Goal: Find contact information: Find contact information

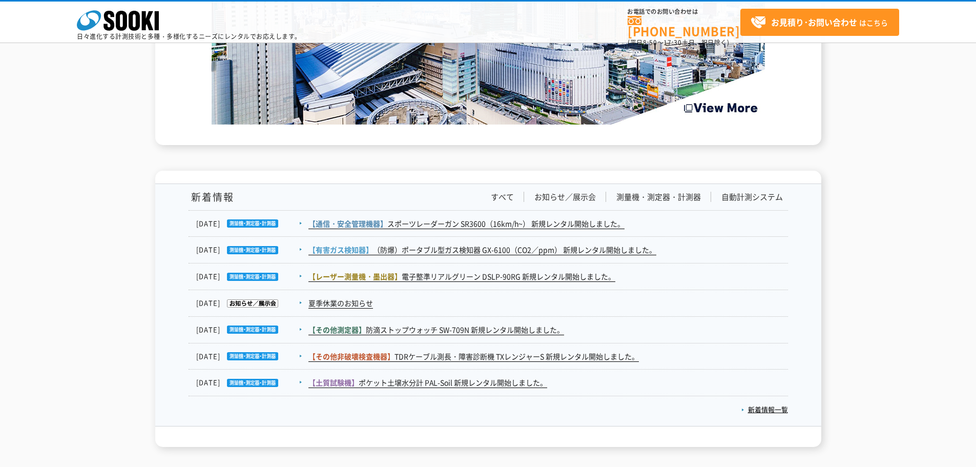
scroll to position [1683, 0]
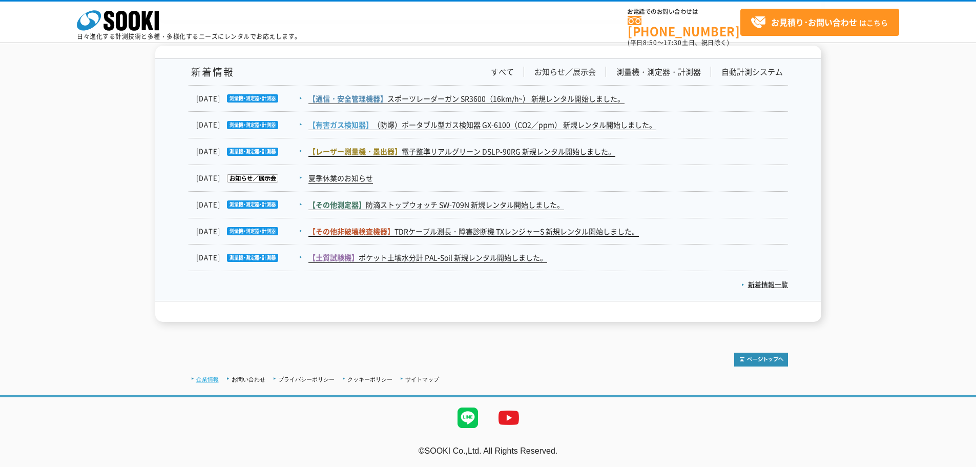
click at [210, 377] on link "企業情報" at bounding box center [207, 379] width 23 height 6
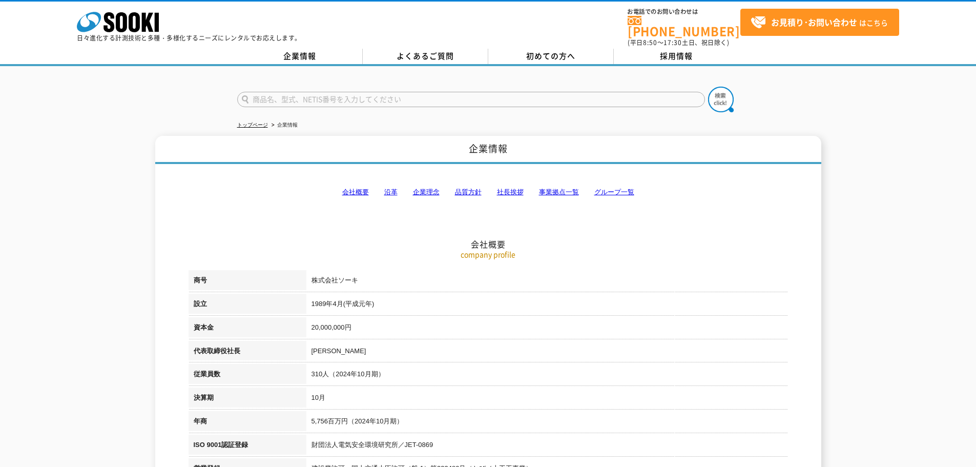
click at [565, 188] on link "事業拠点一覧" at bounding box center [559, 192] width 40 height 8
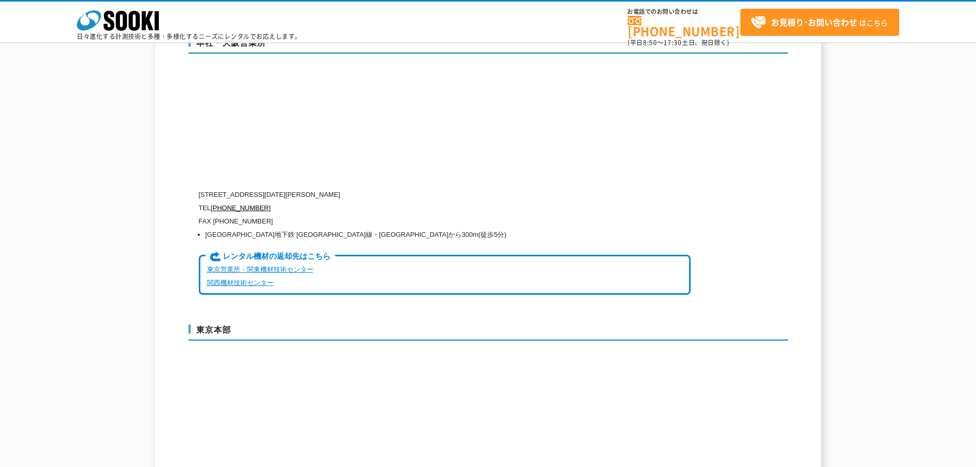
scroll to position [2417, 0]
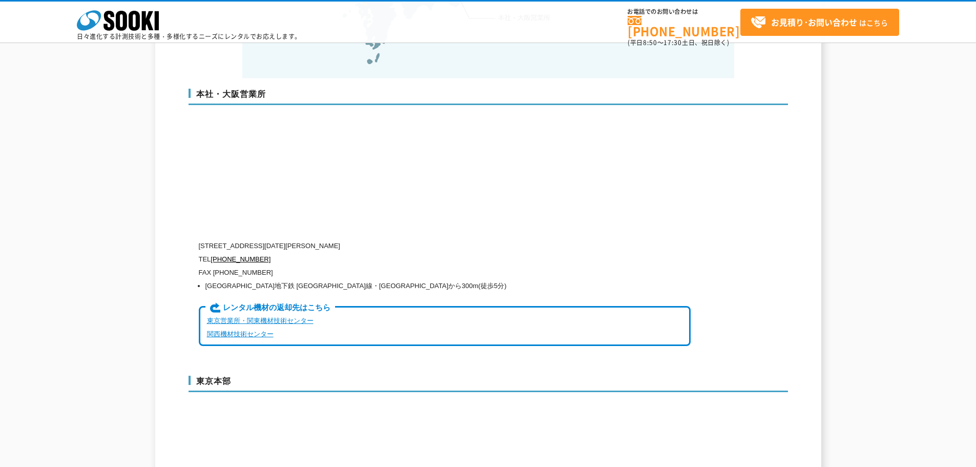
drag, startPoint x: 243, startPoint y: 226, endPoint x: 406, endPoint y: 227, distance: 162.5
click at [406, 239] on p "[STREET_ADDRESS][DATE][PERSON_NAME]" at bounding box center [445, 245] width 492 height 13
copy p "大阪府大阪市西区西本町1-15-10 辰野西本町ビル13階"
drag, startPoint x: 265, startPoint y: 240, endPoint x: 217, endPoint y: 240, distance: 48.2
click at [215, 253] on p "TEL 0120-856-990" at bounding box center [445, 259] width 492 height 13
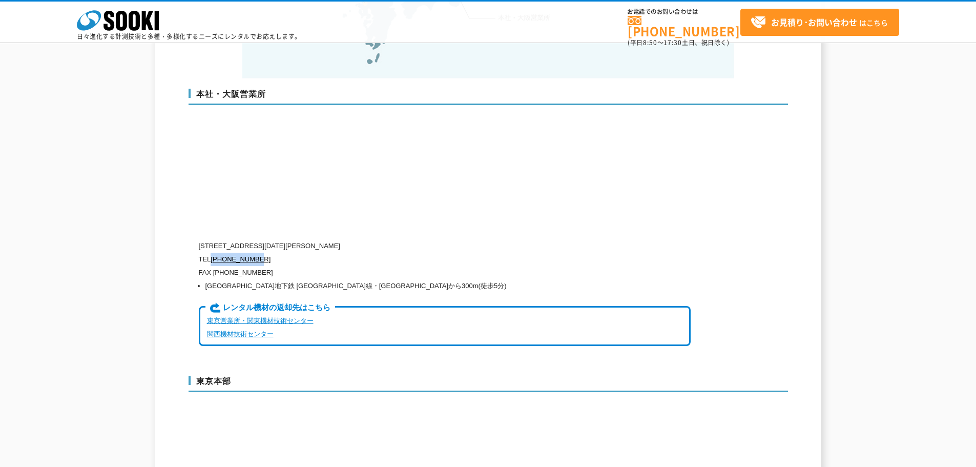
copy link "[PHONE_NUMBER]"
drag, startPoint x: 271, startPoint y: 252, endPoint x: 213, endPoint y: 252, distance: 57.4
click at [213, 266] on p "FAX [PHONE_NUMBER]" at bounding box center [445, 272] width 492 height 13
copy p "(06)6538-3660"
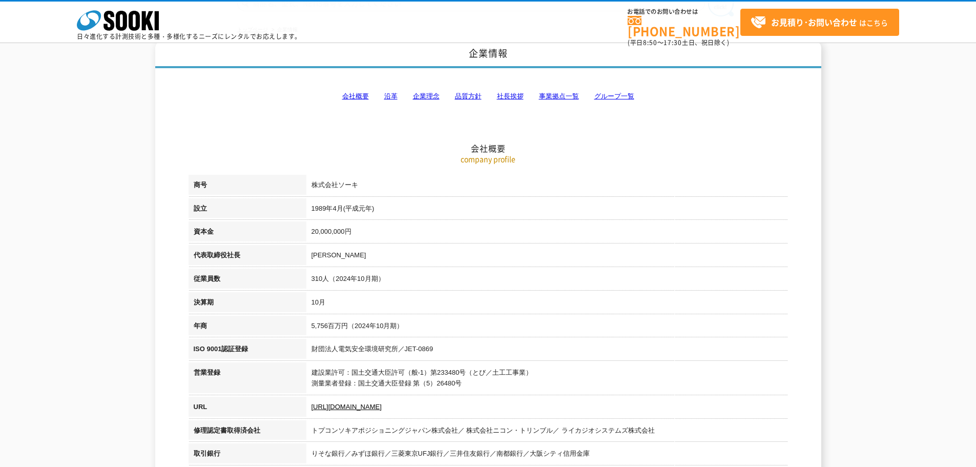
scroll to position [0, 0]
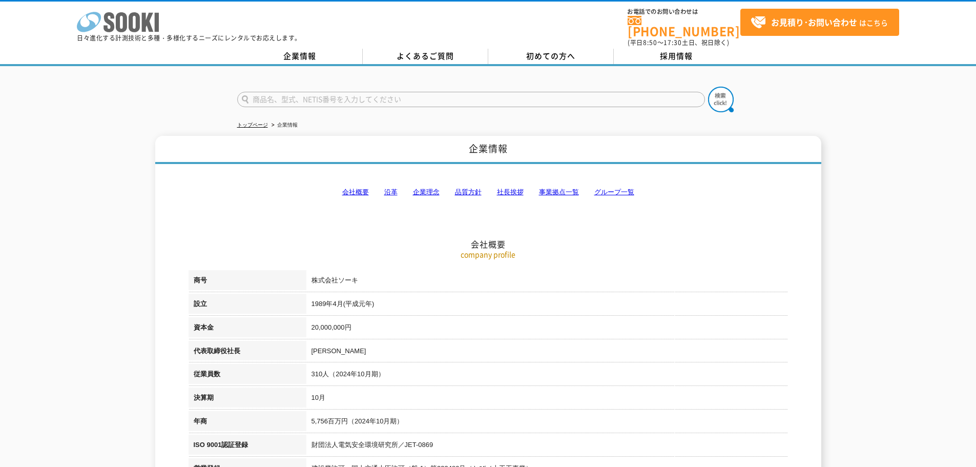
click at [109, 19] on icon "株式会社 ソーキ" at bounding box center [118, 22] width 82 height 21
click at [570, 188] on link "事業拠点一覧" at bounding box center [559, 192] width 40 height 8
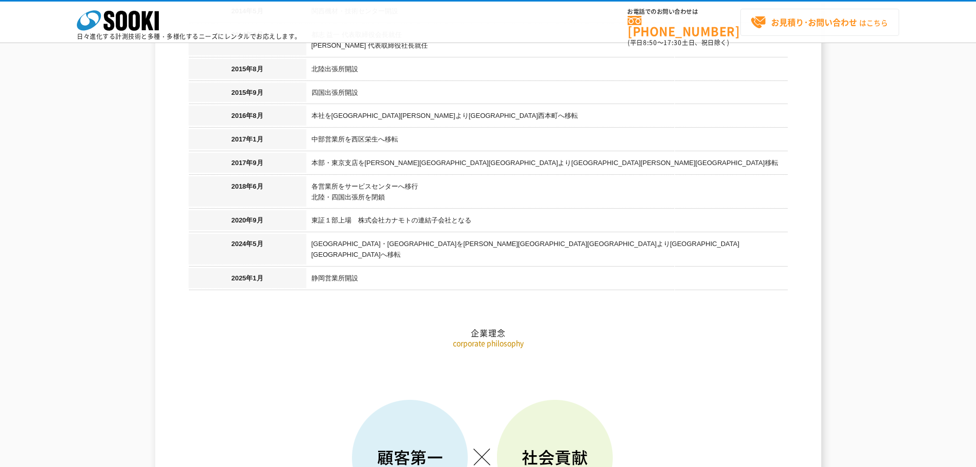
scroll to position [4264, 0]
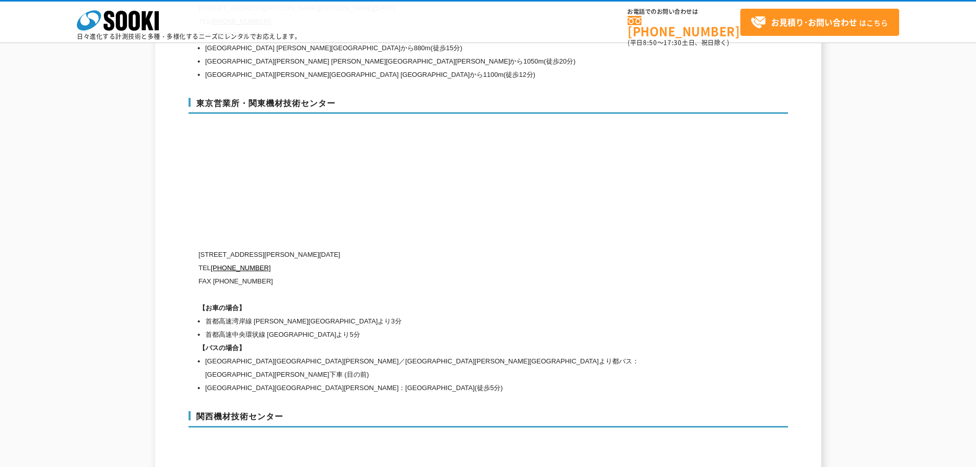
click at [477, 248] on p "[STREET_ADDRESS][PERSON_NAME][DATE]" at bounding box center [445, 254] width 492 height 13
drag, startPoint x: 335, startPoint y: 81, endPoint x: 197, endPoint y: 92, distance: 138.3
click at [197, 98] on h3 "東京営業所・関東機材技術センター" at bounding box center [489, 106] width 600 height 16
copy h3 "東京営業所・関東機材技術センター"
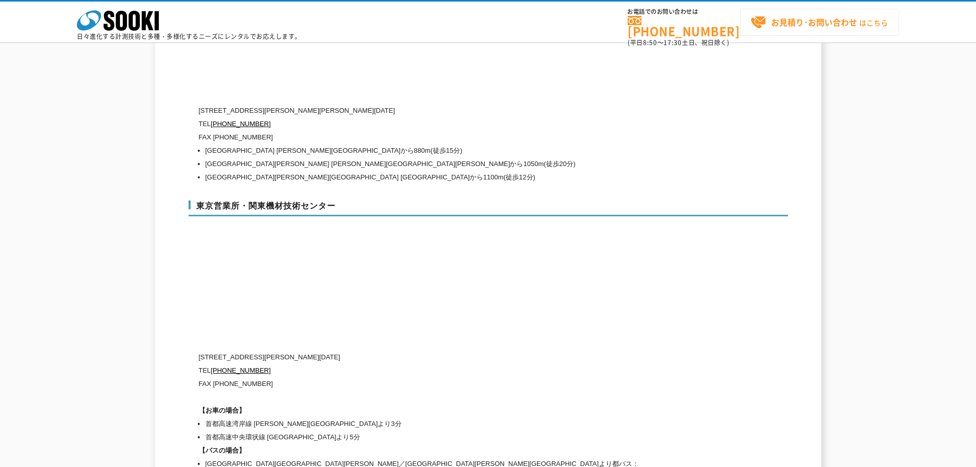
scroll to position [2695, 0]
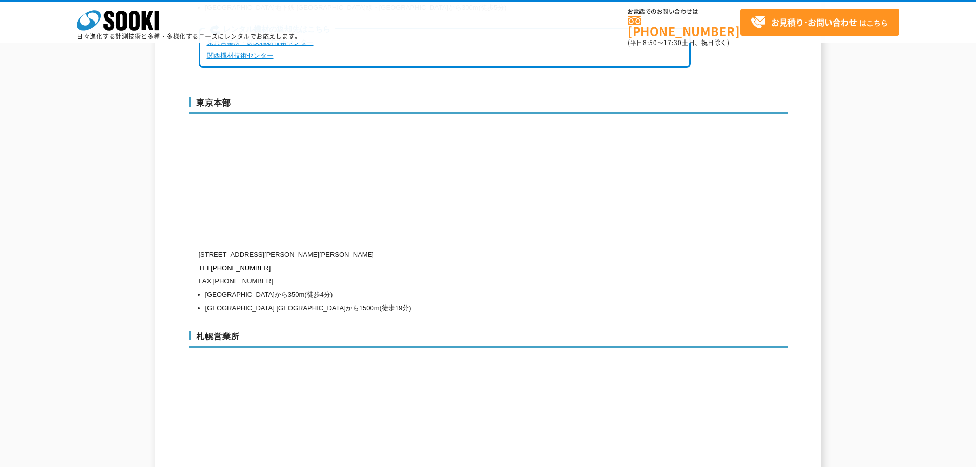
click at [435, 221] on div "東京本部 [STREET_ADDRESS][PERSON_NAME][PERSON_NAME] TEL [PHONE_NUMBER] FAX [PHONE_N…" at bounding box center [489, 204] width 600 height 234
drag, startPoint x: 212, startPoint y: 80, endPoint x: 192, endPoint y: 79, distance: 19.5
click at [192, 97] on h3 "東京本部" at bounding box center [489, 105] width 600 height 16
copy h3 "東京本部"
drag, startPoint x: 393, startPoint y: 235, endPoint x: 318, endPoint y: 231, distance: 74.9
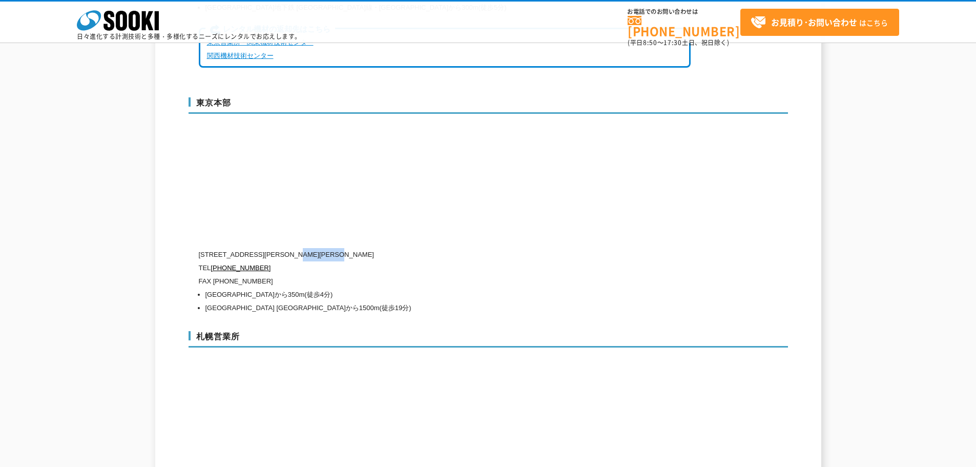
click at [318, 248] on p "[STREET_ADDRESS][PERSON_NAME][PERSON_NAME]" at bounding box center [445, 254] width 492 height 13
copy p "秩父ビルディング5階"
